Goal: Task Accomplishment & Management: Complete application form

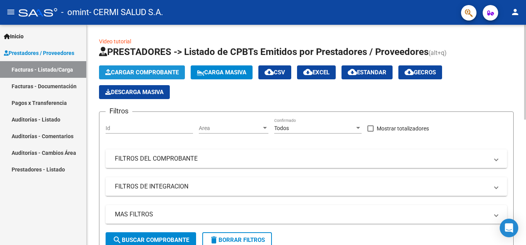
click at [172, 70] on span "Cargar Comprobante" at bounding box center [141, 72] width 73 height 7
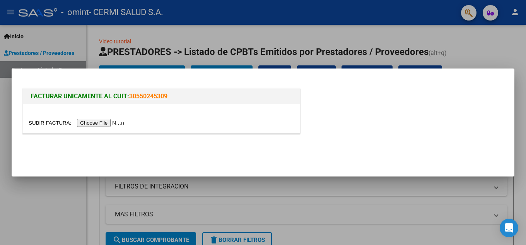
click at [101, 124] on input "file" at bounding box center [78, 123] width 98 height 8
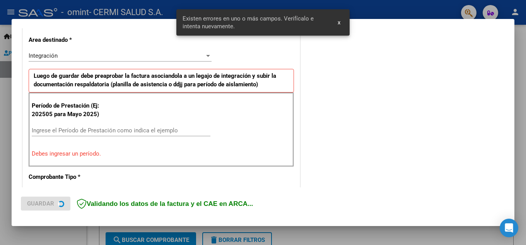
scroll to position [213, 0]
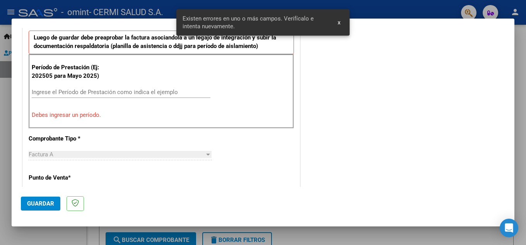
click at [168, 88] on div "Ingrese el Período de Prestación como indica el ejemplo" at bounding box center [121, 92] width 179 height 12
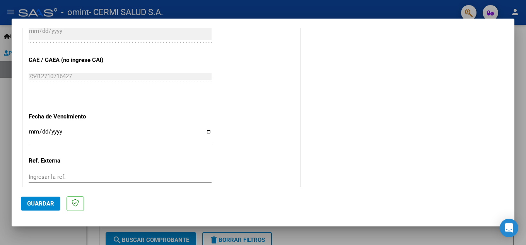
scroll to position [484, 0]
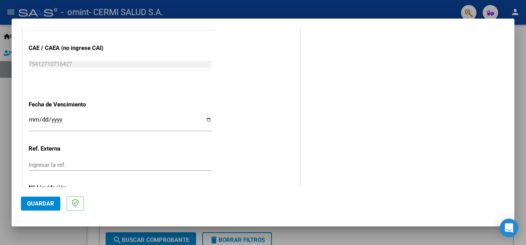
type input "202509"
click at [104, 107] on p "Fecha de Vencimiento" at bounding box center [69, 104] width 80 height 9
click at [105, 116] on div "Ingresar la fecha" at bounding box center [120, 123] width 183 height 17
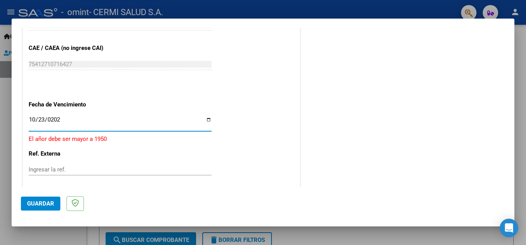
type input "[DATE]"
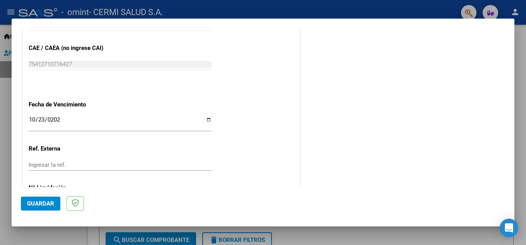
click at [19, 201] on mat-dialog-container "COMPROBANTE VER COMPROBANTE El comprobante fue leído exitosamente. DATOS DEL CO…" at bounding box center [263, 123] width 503 height 208
click at [26, 205] on button "Guardar" at bounding box center [40, 203] width 39 height 14
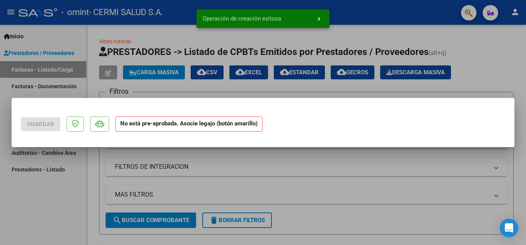
scroll to position [0, 0]
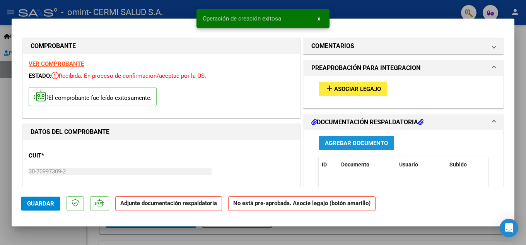
click at [319, 137] on button "Agregar Documento" at bounding box center [356, 143] width 75 height 14
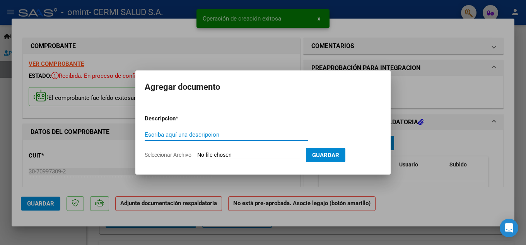
click at [265, 154] on input "Seleccionar Archivo" at bounding box center [248, 155] width 102 height 7
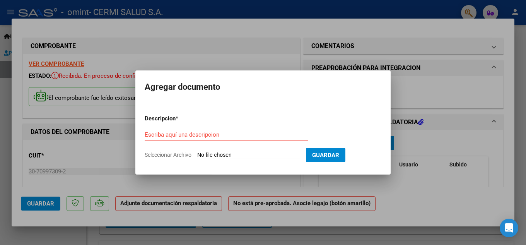
type input "C:\fakepath\[PERSON_NAME].pdf"
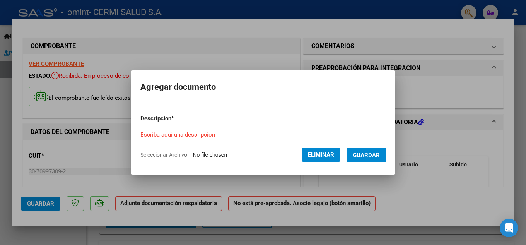
click at [278, 130] on div "Escriba aquí una descripcion" at bounding box center [224, 135] width 169 height 12
type input "planilla"
click at [260, 137] on input "planilla" at bounding box center [224, 134] width 169 height 7
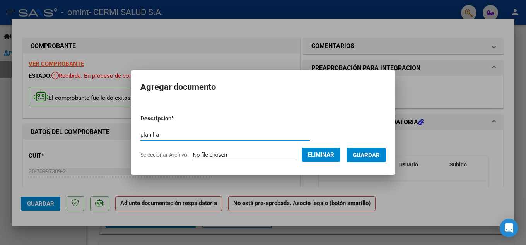
paste input "text"
type input "planilla"
click at [366, 156] on span "Guardar" at bounding box center [366, 155] width 27 height 7
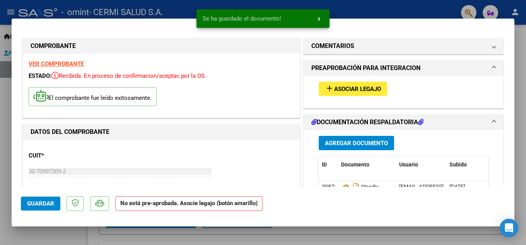
click at [360, 96] on div "add Asociar Legajo" at bounding box center [403, 89] width 181 height 26
click at [357, 91] on span "Asociar Legajo" at bounding box center [357, 88] width 47 height 7
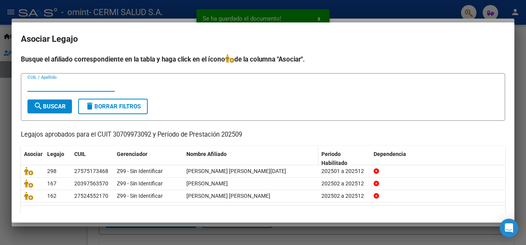
scroll to position [19, 0]
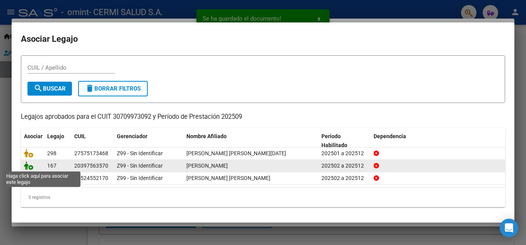
click at [29, 167] on icon at bounding box center [28, 165] width 9 height 9
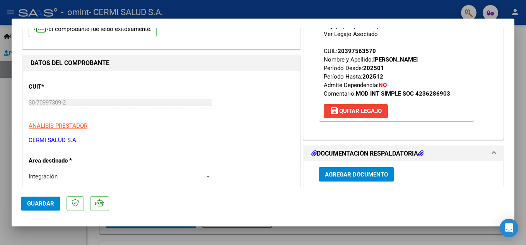
scroll to position [0, 0]
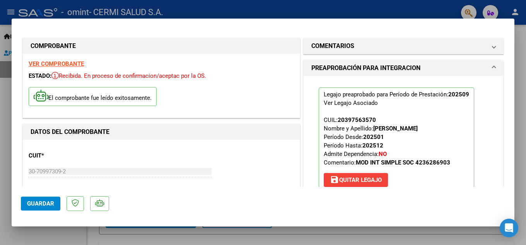
click at [46, 206] on span "Guardar" at bounding box center [40, 203] width 27 height 7
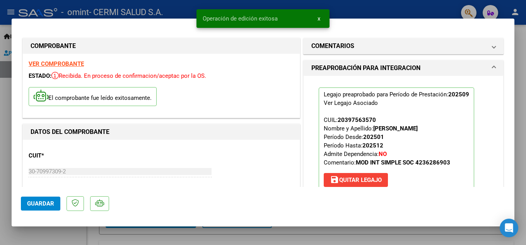
click at [0, 93] on div at bounding box center [263, 122] width 526 height 245
type input "$ 0,00"
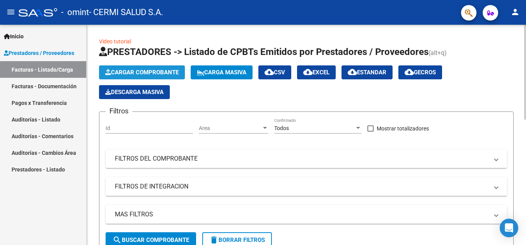
click at [136, 69] on span "Cargar Comprobante" at bounding box center [141, 72] width 73 height 7
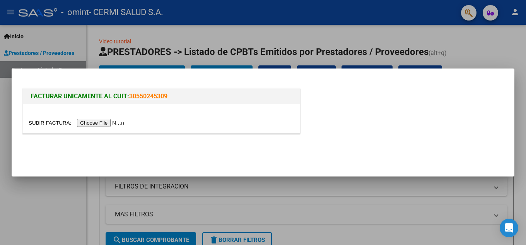
click at [80, 124] on input "file" at bounding box center [78, 123] width 98 height 8
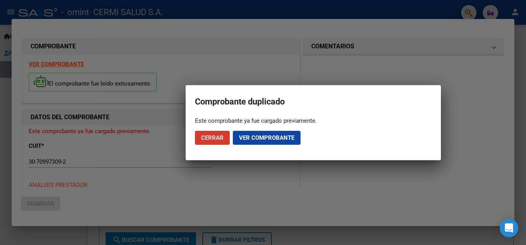
click at [394, 112] on app-popup "Comprobante duplicado Este comprobante ya fue cargado previamente. Cerrar Ver c…" at bounding box center [313, 122] width 237 height 56
click at [201, 135] on button "Cerrar" at bounding box center [212, 138] width 35 height 14
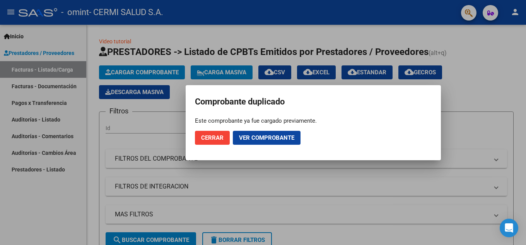
click at [21, 118] on div at bounding box center [263, 122] width 526 height 245
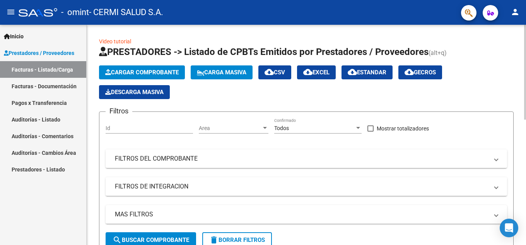
click at [143, 65] on app-list-header "PRESTADORES -> Listado de CPBTs Emitidos por Prestadores / Proveedores (alt+q) …" at bounding box center [306, 150] width 414 height 208
click at [144, 66] on button "Cargar Comprobante" at bounding box center [142, 72] width 86 height 14
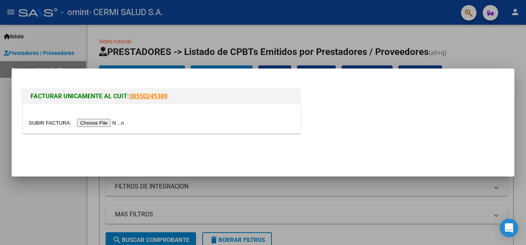
click at [80, 119] on input "file" at bounding box center [78, 123] width 98 height 8
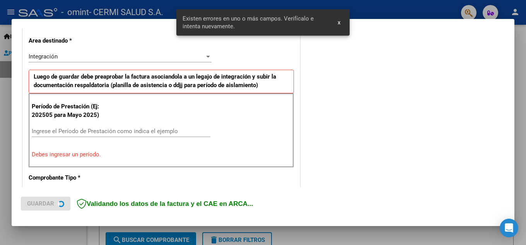
scroll to position [175, 0]
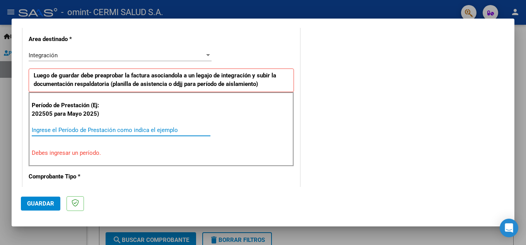
click at [88, 128] on input "Ingrese el Período de Prestación como indica el ejemplo" at bounding box center [121, 129] width 179 height 7
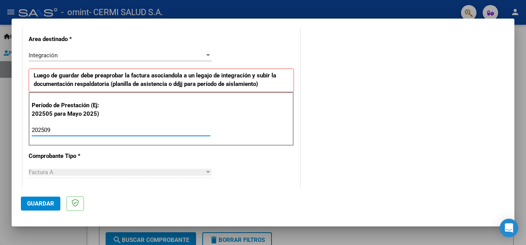
type input "202509"
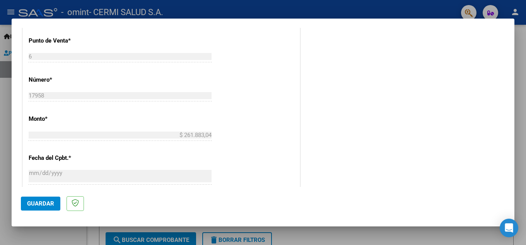
scroll to position [521, 0]
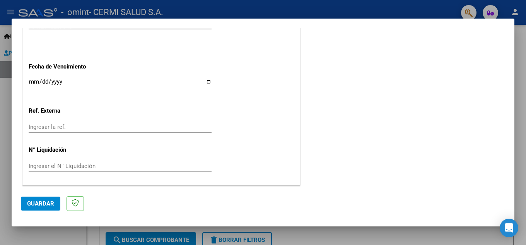
click at [112, 84] on input "Ingresar la fecha" at bounding box center [120, 84] width 183 height 12
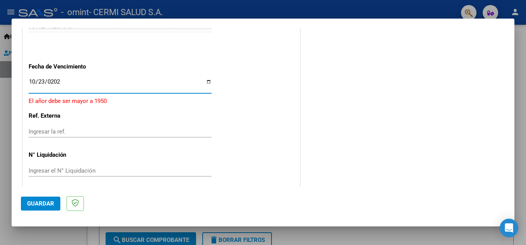
type input "[DATE]"
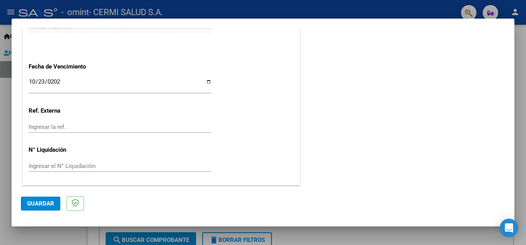
click at [105, 38] on div "75412710257043 Ingresar el CAE o CAEA (no ingrese CAI)" at bounding box center [120, 29] width 183 height 19
click at [32, 206] on span "Guardar" at bounding box center [40, 203] width 27 height 7
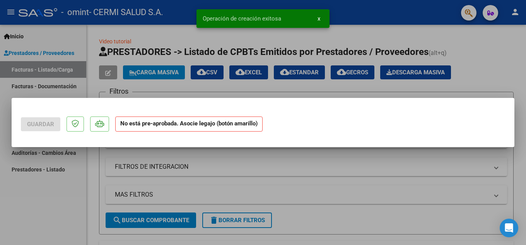
scroll to position [0, 0]
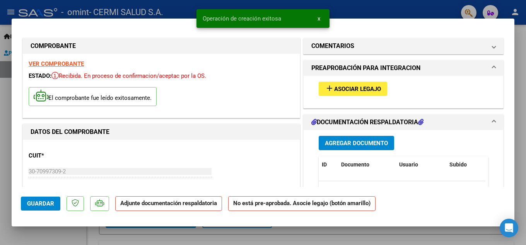
click at [338, 145] on span "Agregar Documento" at bounding box center [356, 143] width 63 height 7
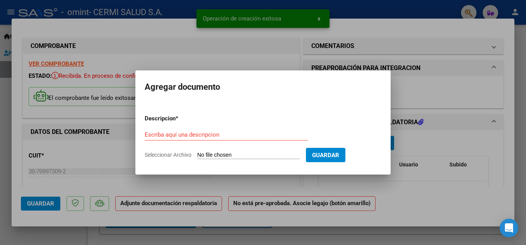
click at [261, 155] on input "Seleccionar Archivo" at bounding box center [248, 155] width 102 height 7
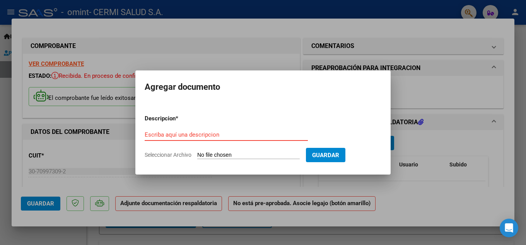
click at [184, 136] on input "Escriba aquí una descripcion" at bounding box center [226, 134] width 163 height 7
type input "planilla"
click at [205, 152] on input "Seleccionar Archivo" at bounding box center [248, 155] width 102 height 7
type input "C:\fakepath\[PERSON_NAME].pdf"
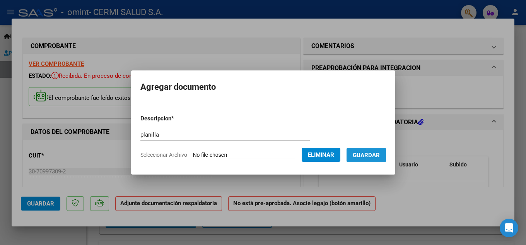
click at [372, 159] on button "Guardar" at bounding box center [365, 155] width 39 height 14
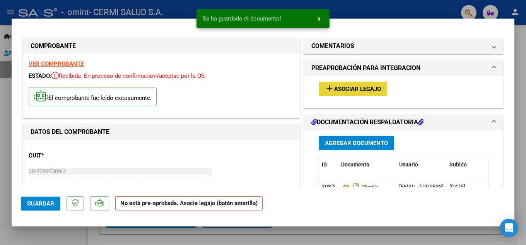
click at [337, 89] on span "Asociar Legajo" at bounding box center [357, 88] width 47 height 7
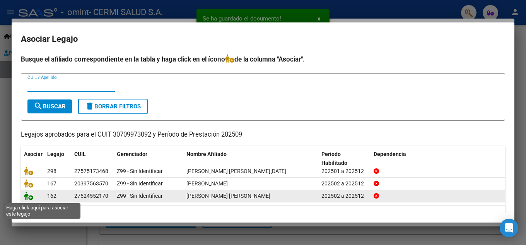
click at [32, 195] on icon at bounding box center [28, 195] width 9 height 9
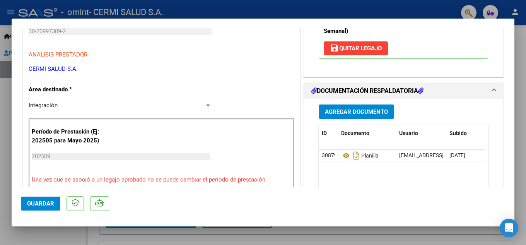
scroll to position [155, 0]
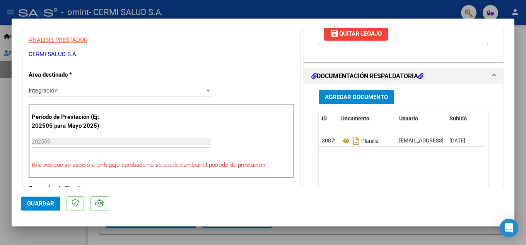
click at [2, 126] on div at bounding box center [263, 122] width 526 height 245
type input "$ 0,00"
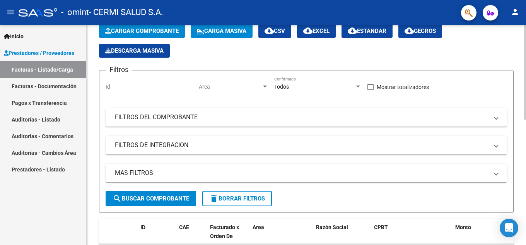
scroll to position [116, 0]
